Goal: Task Accomplishment & Management: Manage account settings

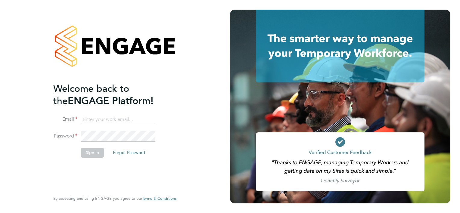
type input "aleena.mahmood@justice.gov.uk"
click at [100, 154] on button "Sign In" at bounding box center [92, 153] width 23 height 10
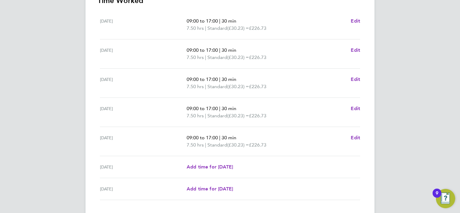
scroll to position [221, 0]
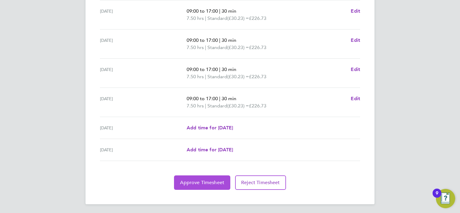
click at [191, 189] on button "Approve Timesheet" at bounding box center [202, 183] width 56 height 14
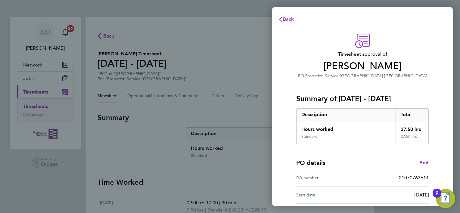
click at [351, 112] on div "Description" at bounding box center [346, 115] width 99 height 12
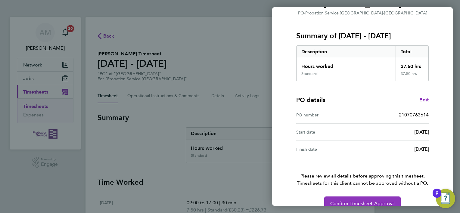
scroll to position [75, 0]
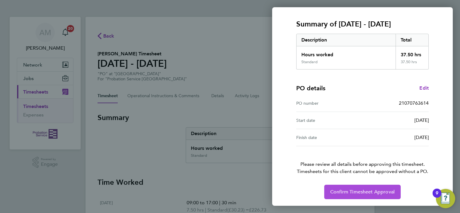
click at [346, 189] on span "Confirm Timesheet Approval" at bounding box center [362, 192] width 64 height 6
